Goal: Complete application form

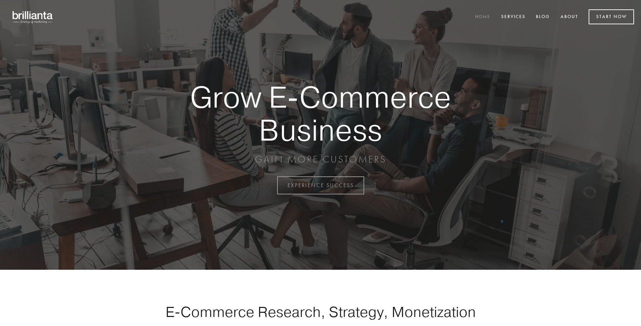
scroll to position [1818, 0]
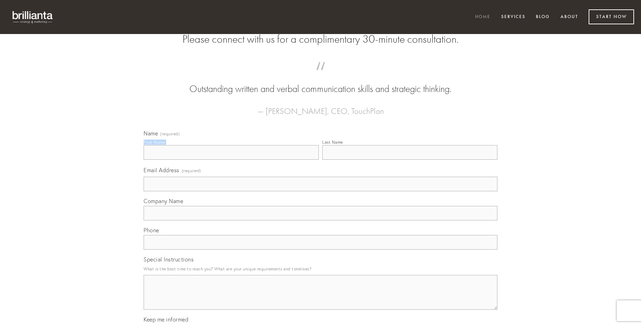
type input "[PERSON_NAME]"
click at [410, 160] on input "Last Name" at bounding box center [409, 152] width 175 height 15
type input "[PERSON_NAME]"
click at [320, 191] on input "Email Address (required)" at bounding box center [321, 184] width 354 height 15
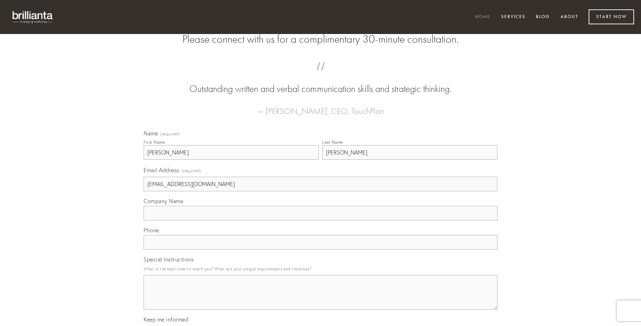
type input "[EMAIL_ADDRESS][DOMAIN_NAME]"
click at [320, 220] on input "Company Name" at bounding box center [321, 213] width 354 height 15
type input "caterva"
click at [320, 249] on input "text" at bounding box center [321, 242] width 354 height 15
click at [320, 298] on textarea "Special Instructions" at bounding box center [321, 292] width 354 height 35
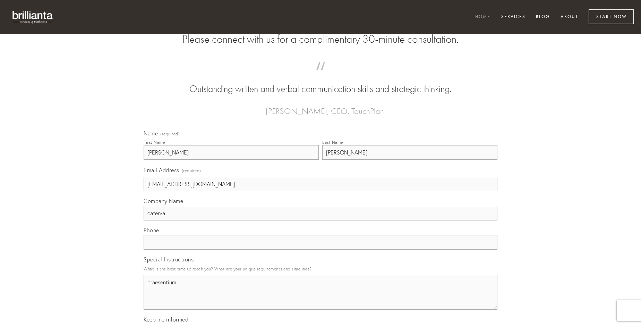
type textarea "praesentium"
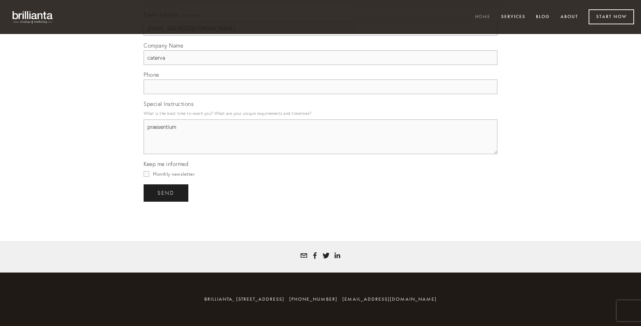
click at [166, 192] on span "send" at bounding box center [165, 193] width 17 height 6
